Goal: Information Seeking & Learning: Check status

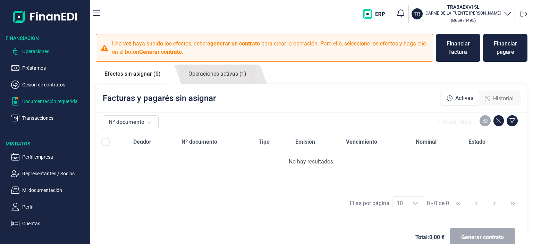
click at [46, 100] on p "Documentación requerida" at bounding box center [54, 101] width 65 height 8
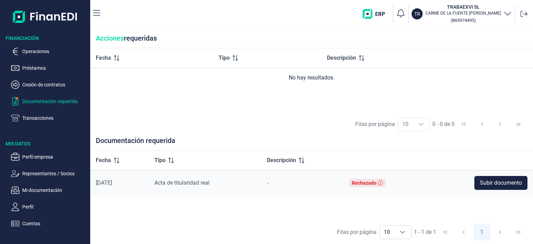
click at [223, 126] on div "Filas por página 10 10 10 0 - 0 de 0" at bounding box center [311, 124] width 443 height 24
click at [366, 184] on div "Rechazado" at bounding box center [364, 183] width 25 height 6
click at [383, 183] on icon at bounding box center [380, 182] width 5 height 5
click at [36, 158] on p "Perfil empresa" at bounding box center [54, 157] width 65 height 8
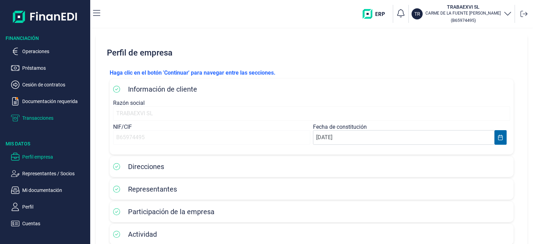
click at [44, 118] on p "Transacciones" at bounding box center [54, 118] width 65 height 8
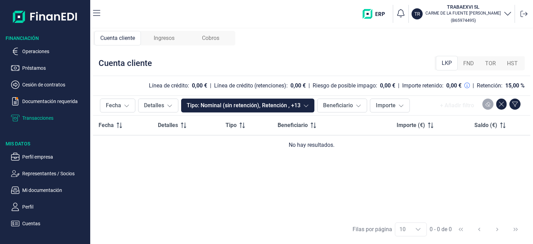
click at [469, 65] on span "FND" at bounding box center [468, 63] width 11 height 8
click at [496, 65] on div "TOR" at bounding box center [490, 64] width 22 height 14
click at [515, 65] on span "HST" at bounding box center [512, 63] width 11 height 8
click at [452, 65] on div "LKP" at bounding box center [446, 64] width 21 height 14
click at [62, 104] on p "Documentación requerida" at bounding box center [54, 101] width 65 height 8
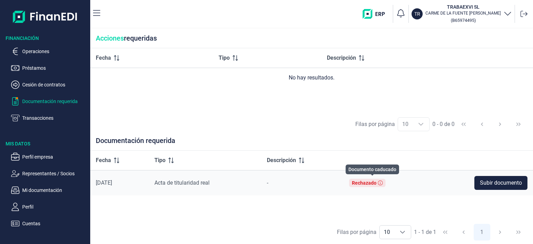
click at [369, 182] on div "Rechazado" at bounding box center [364, 183] width 25 height 6
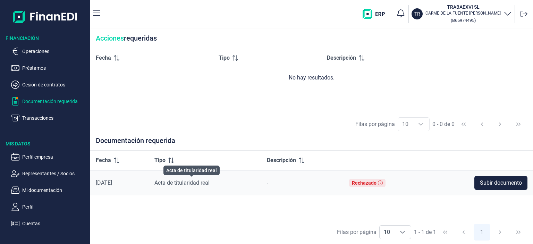
click at [209, 182] on span "Acta de titularidad real" at bounding box center [181, 182] width 55 height 7
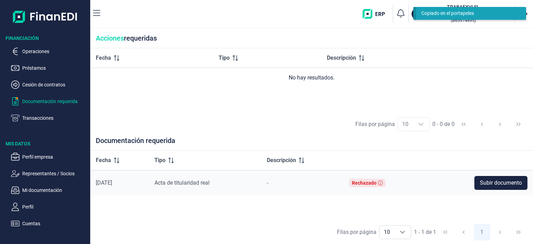
click at [433, 12] on div "Copiado en el portapeles" at bounding box center [468, 13] width 94 height 7
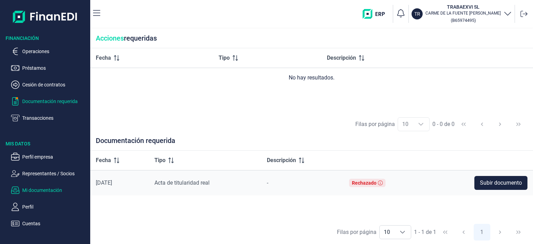
click at [54, 190] on p "Mi documentación" at bounding box center [54, 190] width 65 height 8
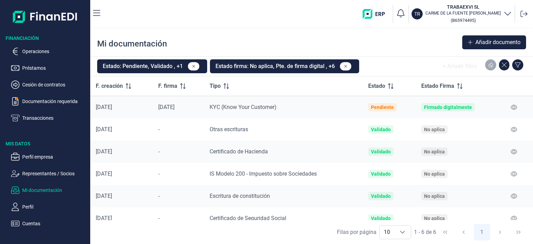
scroll to position [9, 0]
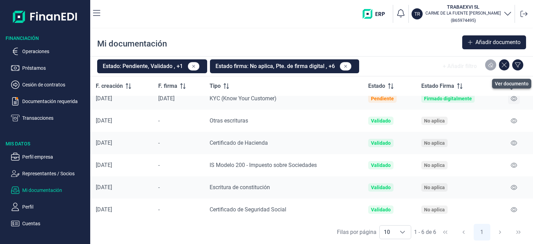
click at [511, 97] on icon at bounding box center [514, 98] width 6 height 5
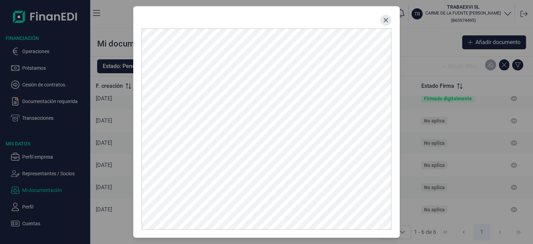
click at [387, 19] on icon "Close" at bounding box center [386, 20] width 6 height 6
